Goal: Task Accomplishment & Management: Manage account settings

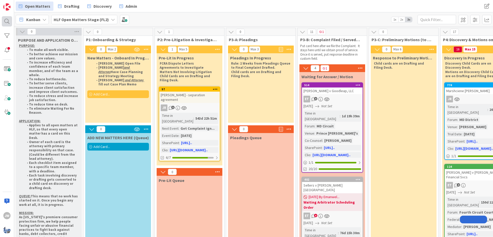
click at [8, 19] on div at bounding box center [7, 21] width 10 height 10
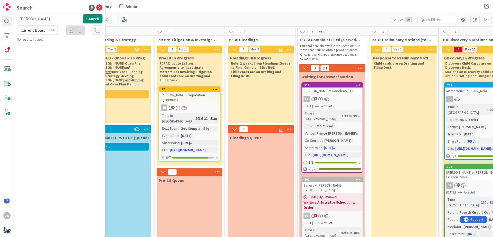
type input "[PERSON_NAME]"
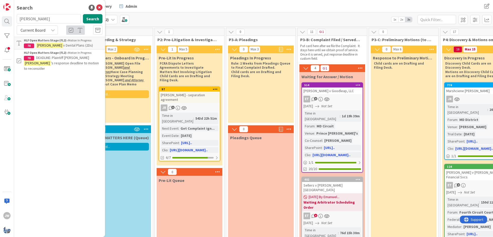
click at [63, 43] on span "v Dental Plans (2Ds)" at bounding box center [78, 45] width 30 height 5
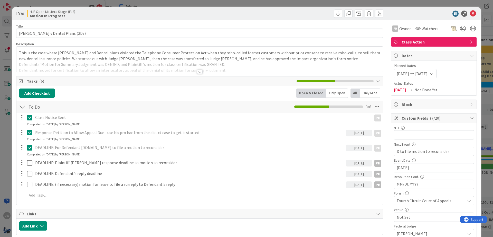
scroll to position [62, 0]
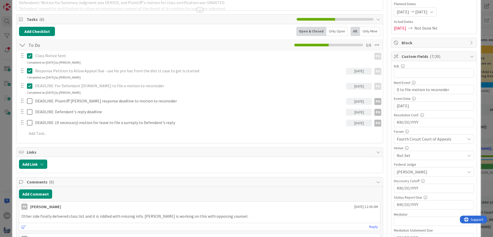
click at [350, 101] on div "[DATE]" at bounding box center [359, 101] width 26 height 7
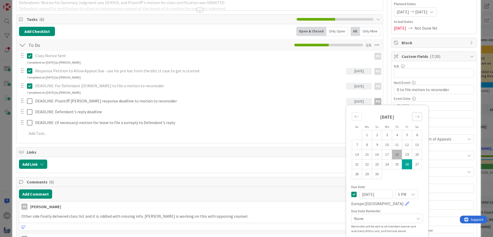
click at [414, 116] on div "Move forward to switch to the next month." at bounding box center [417, 116] width 10 height 8
click at [405, 154] on td "17" at bounding box center [407, 155] width 10 height 10
type input "[DATE]"
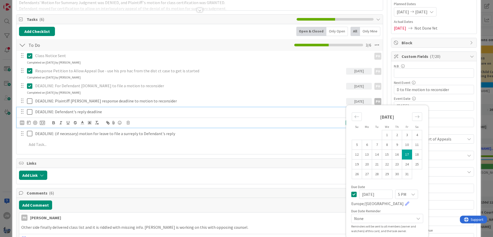
click at [292, 112] on p "DEADLINE: Defendant's reply deadline" at bounding box center [189, 112] width 309 height 6
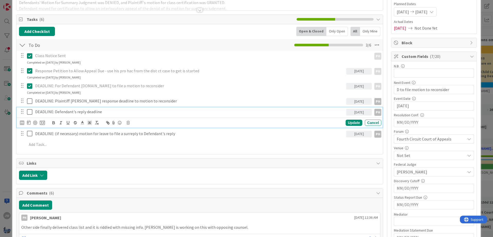
click at [348, 113] on div "[DATE]" at bounding box center [359, 112] width 26 height 7
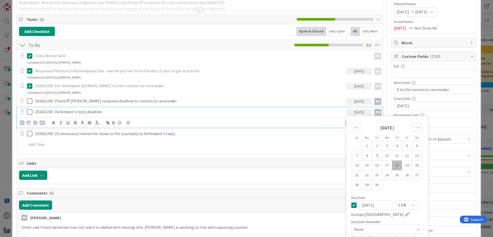
click at [413, 128] on div "Move forward to switch to the next month." at bounding box center [417, 127] width 10 height 8
click at [405, 182] on td "31" at bounding box center [407, 185] width 10 height 10
type input "[DATE]"
click at [151, 111] on p "DEADLINE: Defendant's reply deadline" at bounding box center [189, 112] width 309 height 6
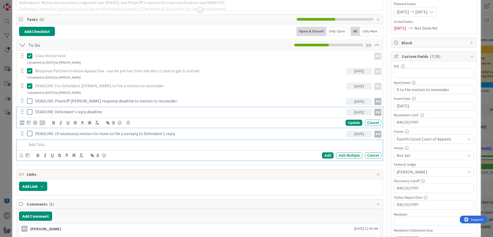
click at [178, 140] on div at bounding box center [203, 144] width 357 height 9
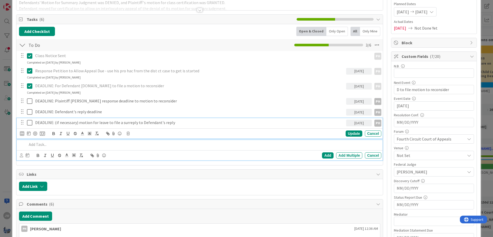
click at [322, 126] on div "DEADLINE: (if necessary) motion for leave to file a surreply to Defendant's rep…" at bounding box center [189, 122] width 313 height 9
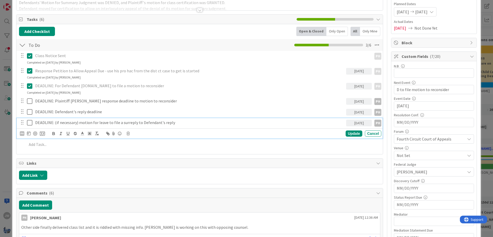
click at [355, 125] on div "[DATE]" at bounding box center [359, 122] width 26 height 7
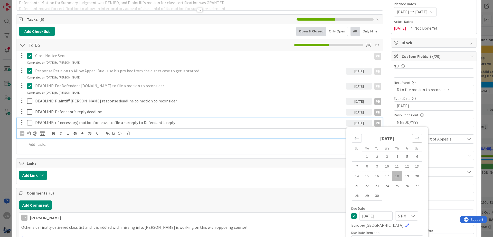
click at [418, 138] on icon "Move forward to switch to the next month." at bounding box center [417, 138] width 5 height 5
click at [419, 141] on div "Move forward to switch to the next month." at bounding box center [417, 138] width 10 height 8
click at [406, 174] on td "14" at bounding box center [407, 176] width 10 height 10
type input "[DATE]"
click at [407, 174] on td "14" at bounding box center [407, 176] width 10 height 10
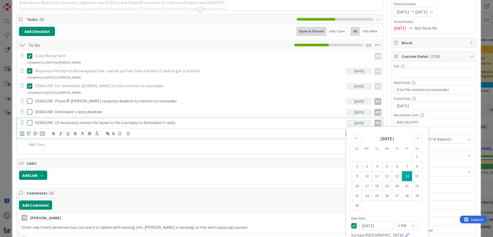
click at [391, 121] on div "Custom Fields ( 7/20 ) N.B. 0 / 32 Next Event 30 / 32 D to file motion to recon…" at bounding box center [434, 221] width 86 height 341
